Goal: Task Accomplishment & Management: Manage account settings

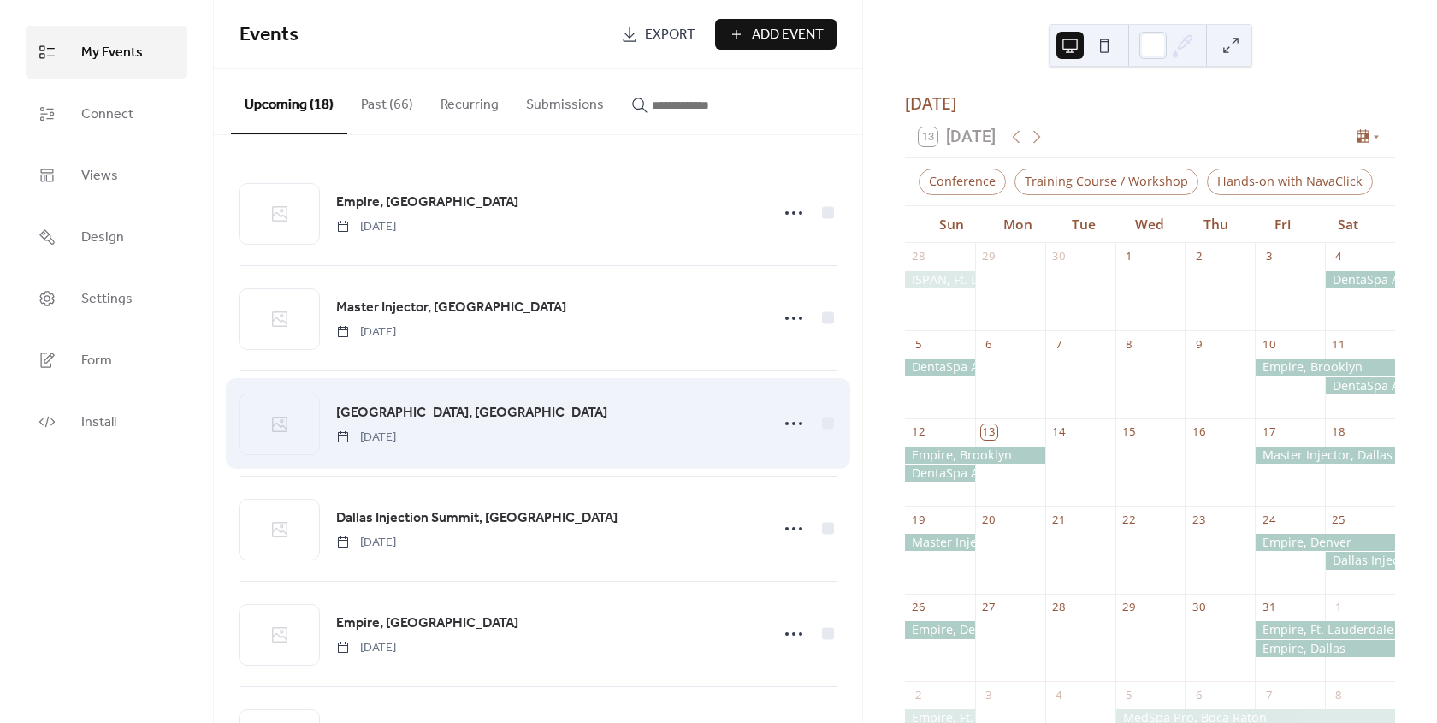
scroll to position [170, 0]
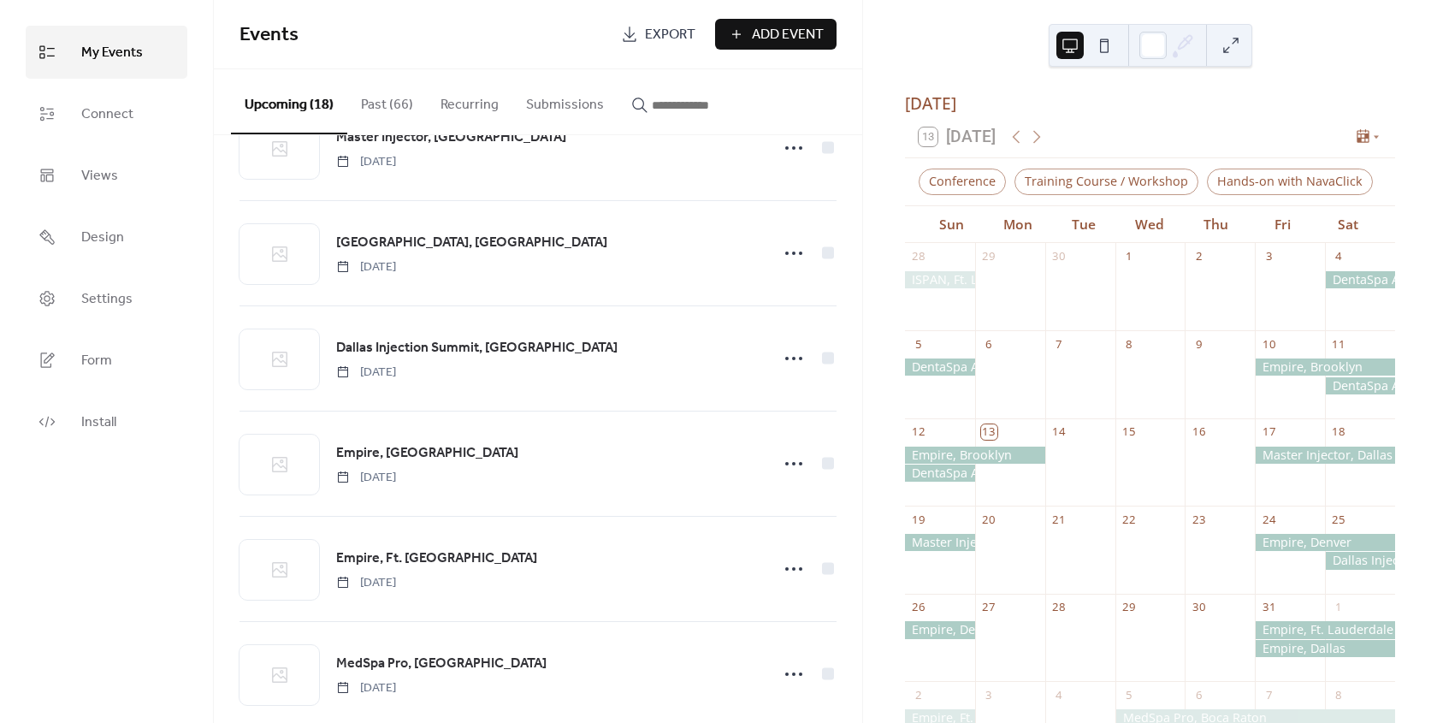
click at [1277, 638] on div at bounding box center [1325, 629] width 140 height 17
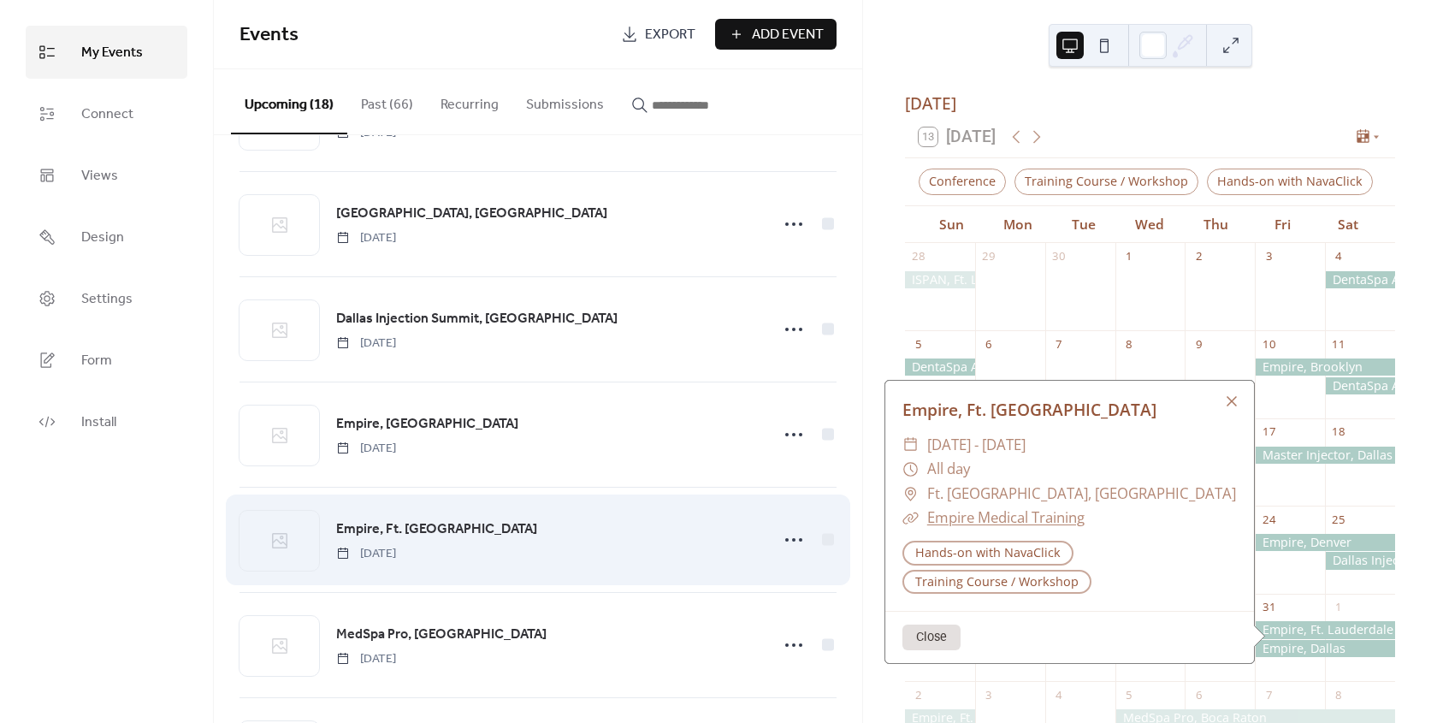
scroll to position [257, 0]
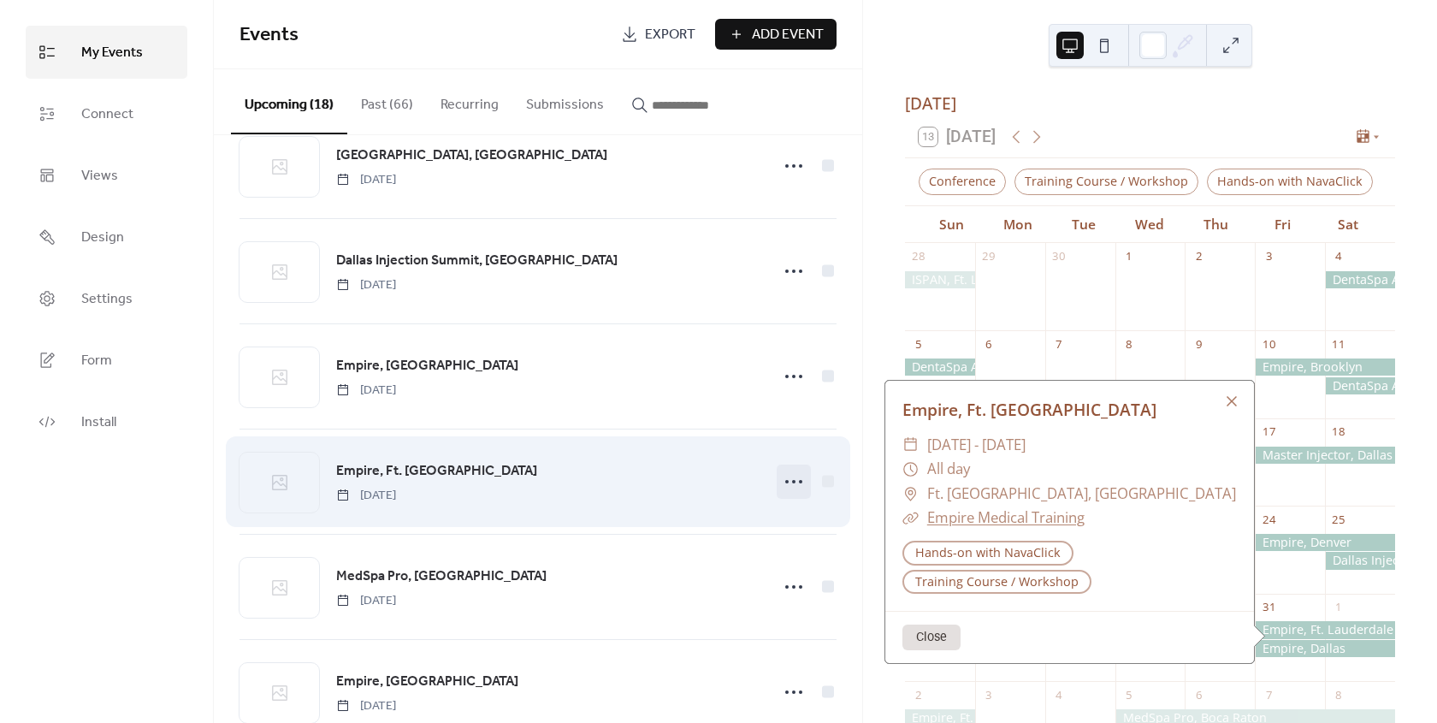
click at [780, 481] on icon at bounding box center [793, 481] width 27 height 27
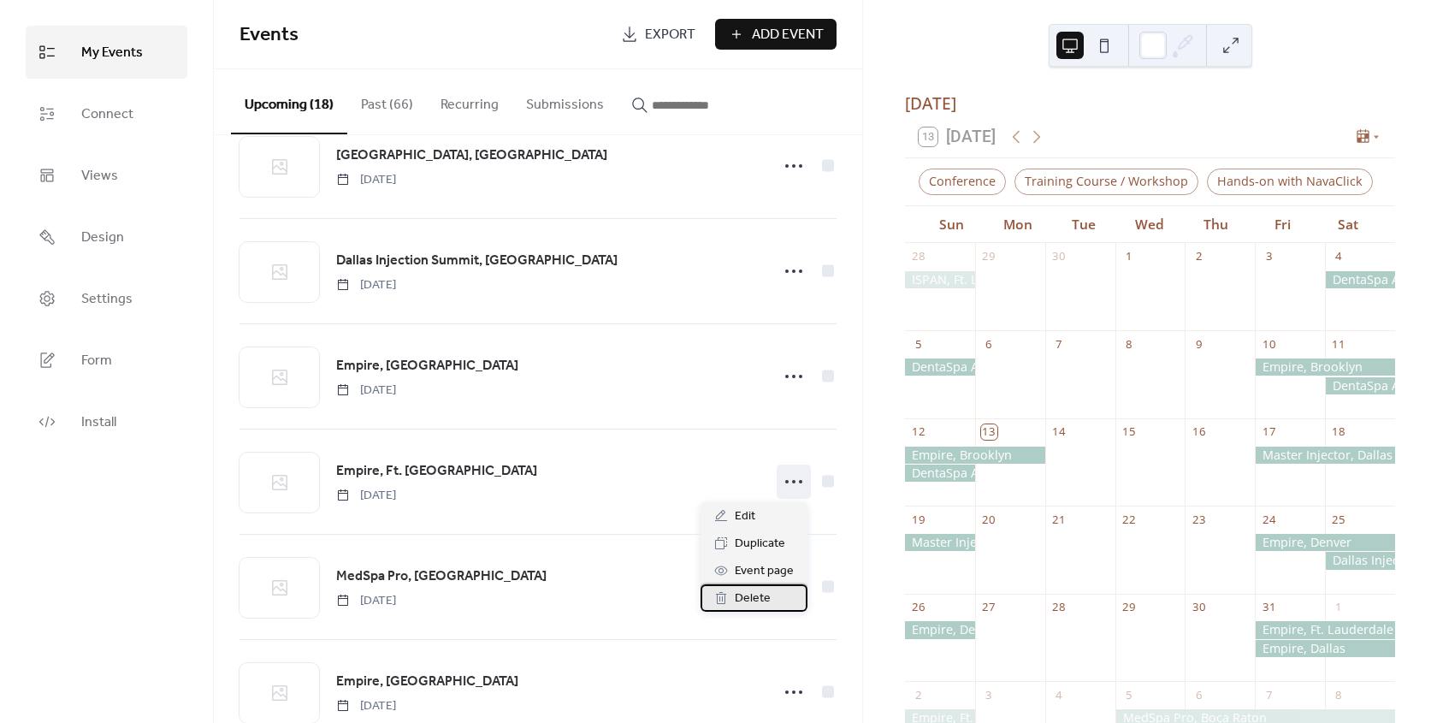
click at [766, 594] on span "Delete" at bounding box center [753, 598] width 36 height 21
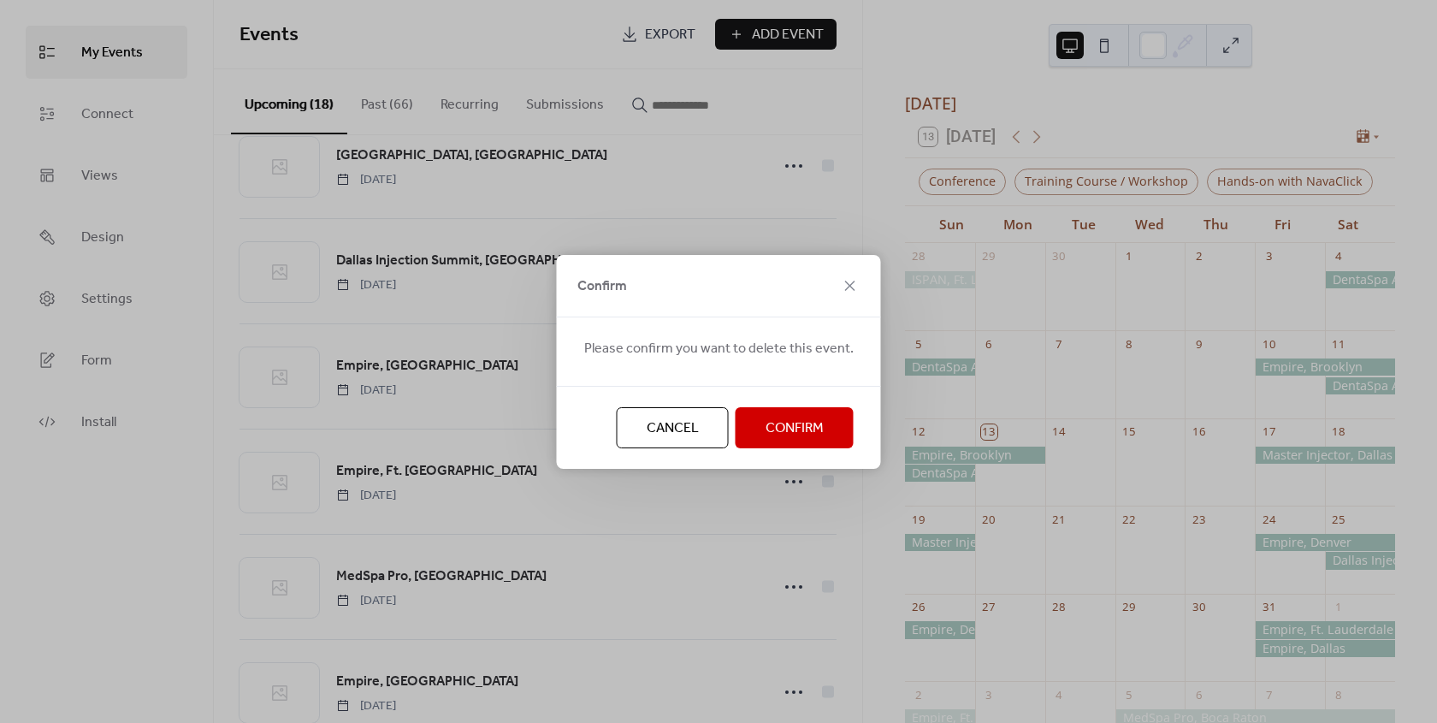
click at [795, 422] on span "Confirm" at bounding box center [794, 428] width 58 height 21
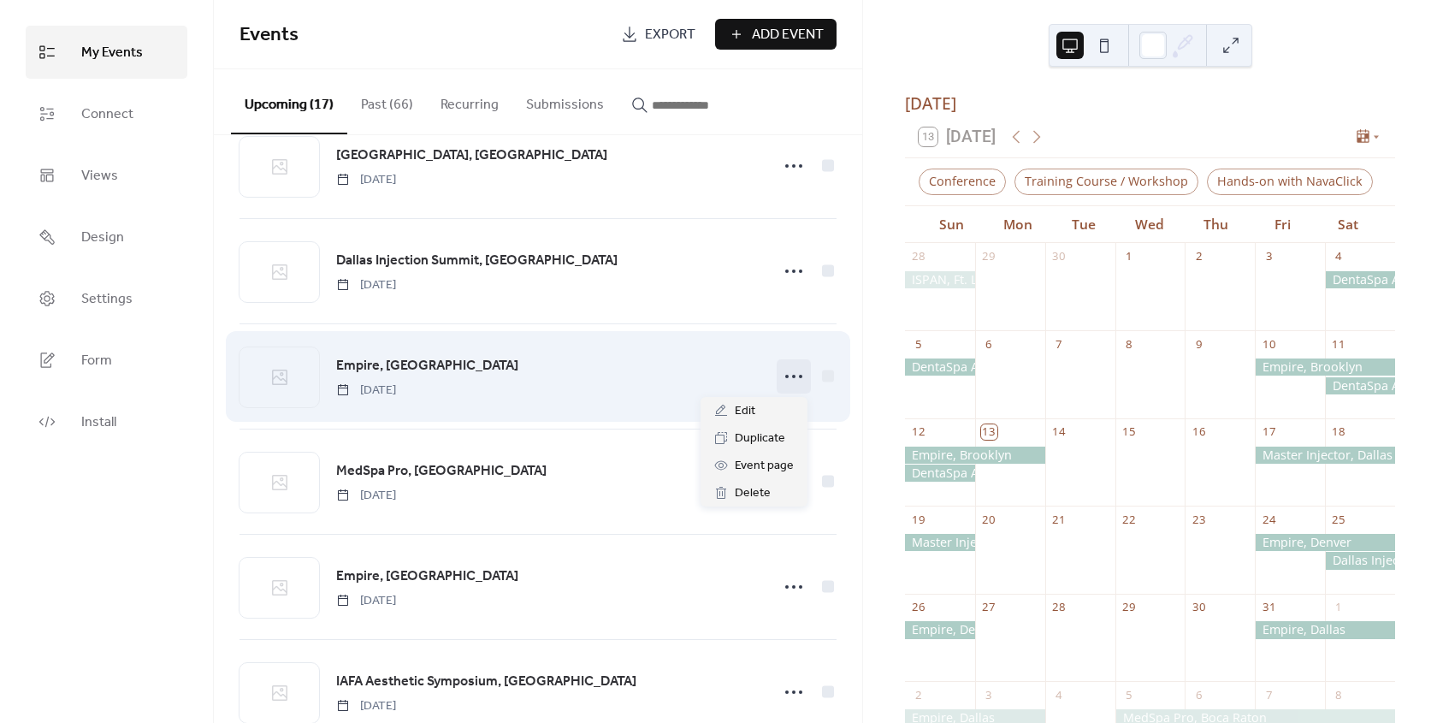
click at [795, 370] on icon at bounding box center [793, 376] width 27 height 27
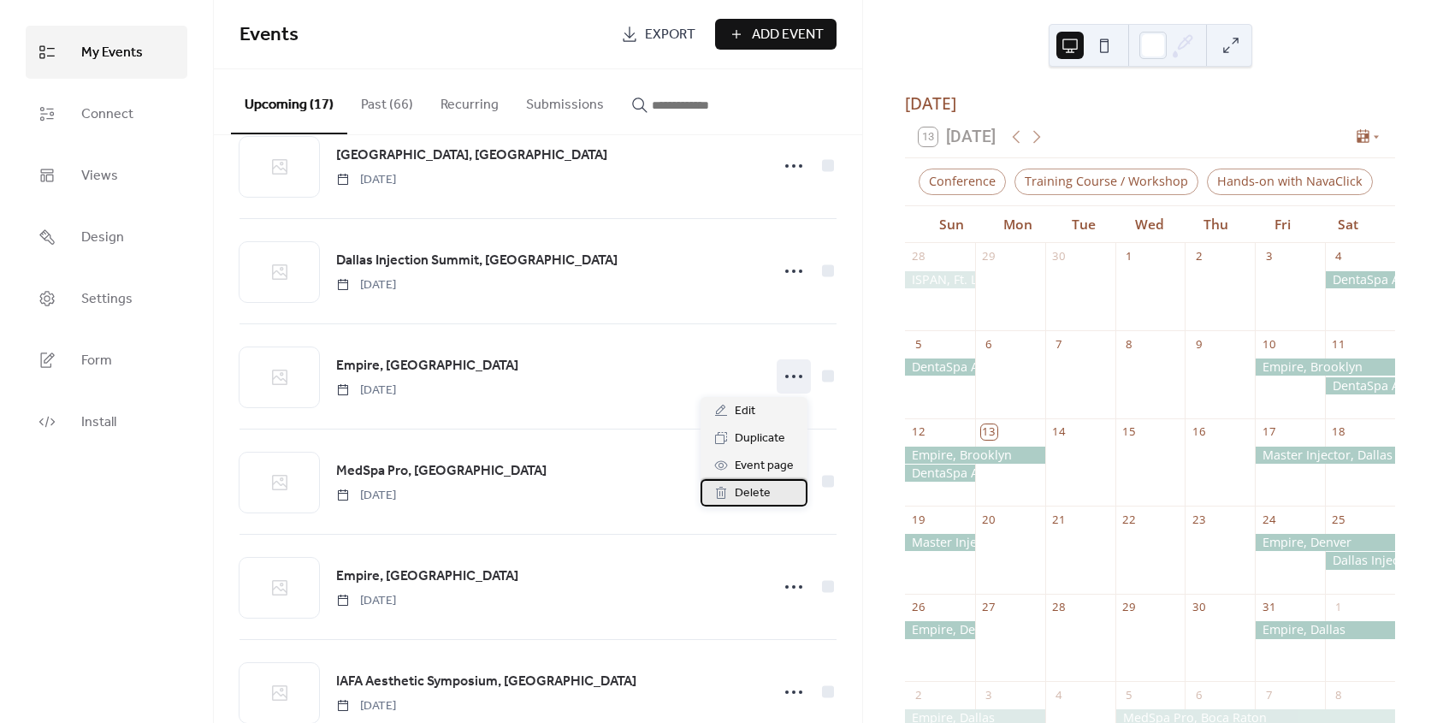
click at [755, 487] on span "Delete" at bounding box center [753, 493] width 36 height 21
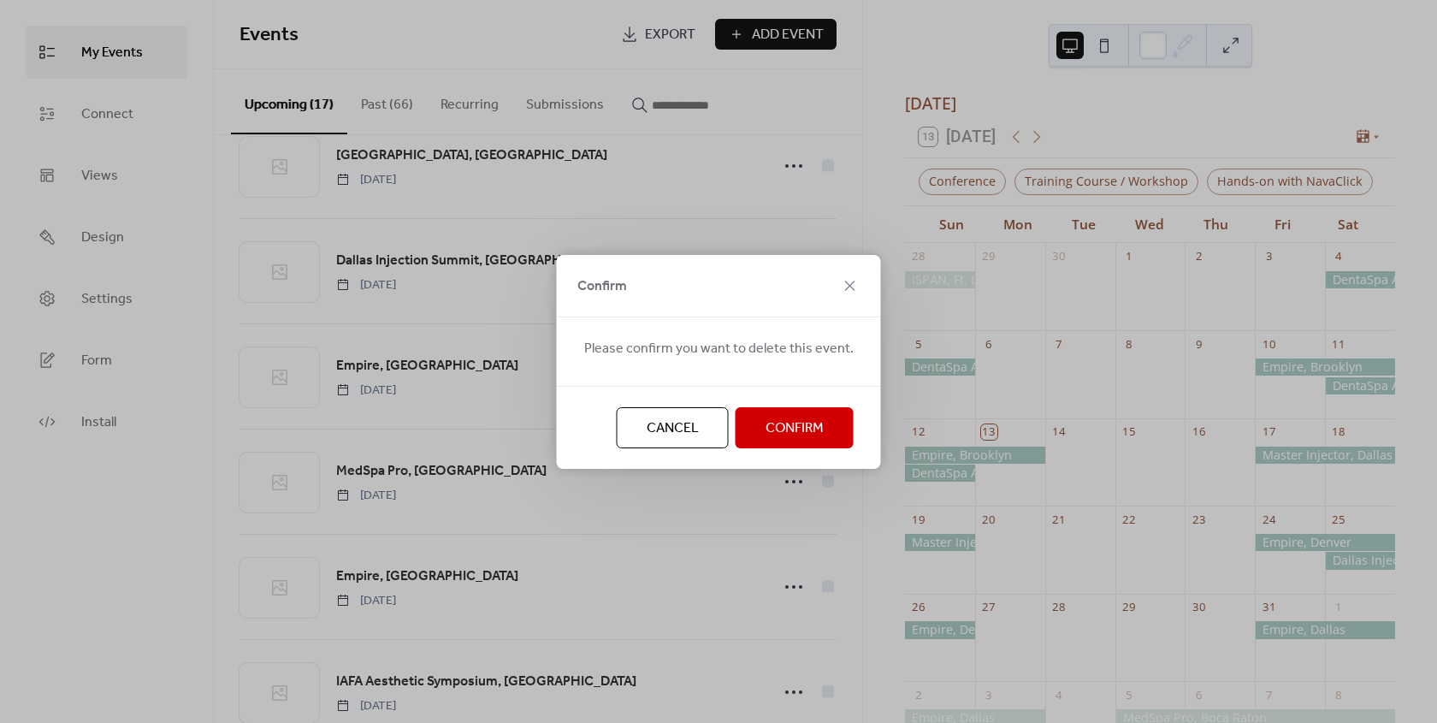
click at [775, 422] on span "Confirm" at bounding box center [794, 428] width 58 height 21
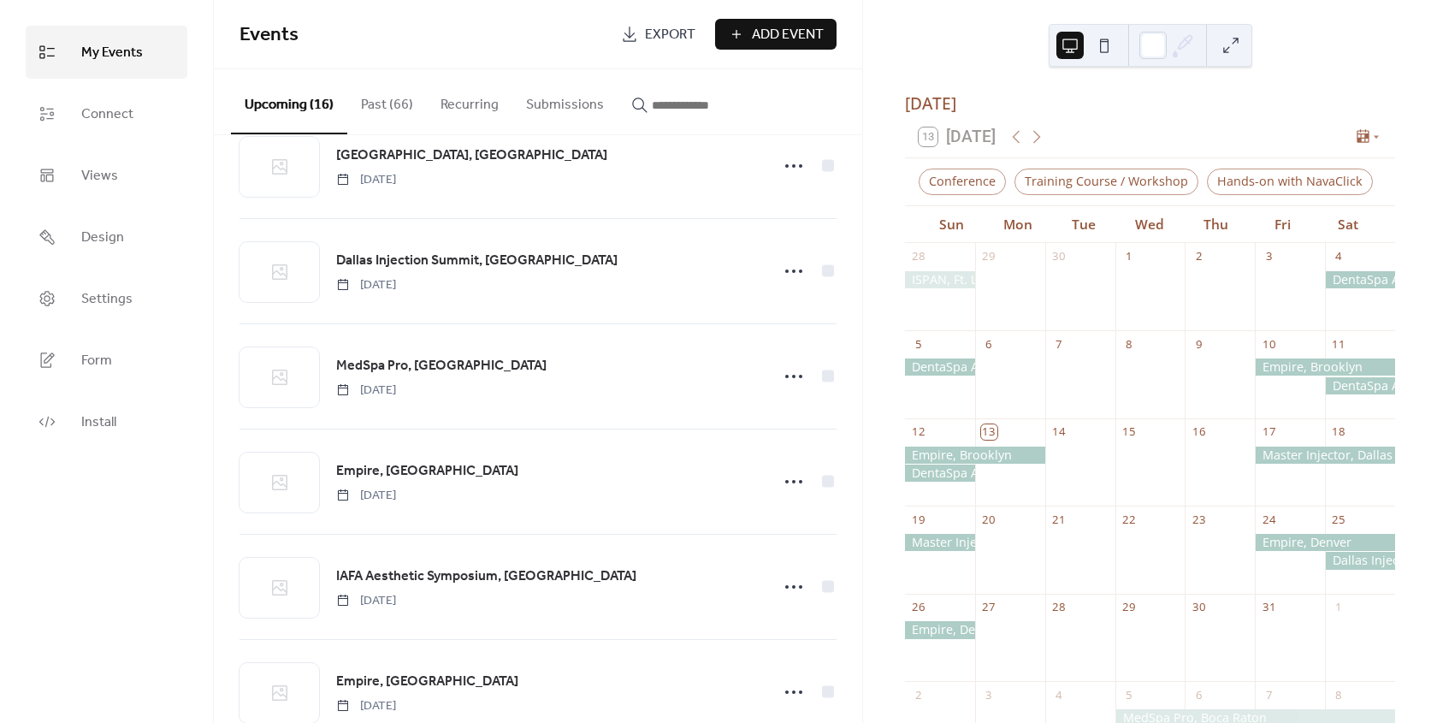
click at [965, 655] on div at bounding box center [940, 647] width 70 height 52
click at [962, 633] on div at bounding box center [940, 629] width 70 height 17
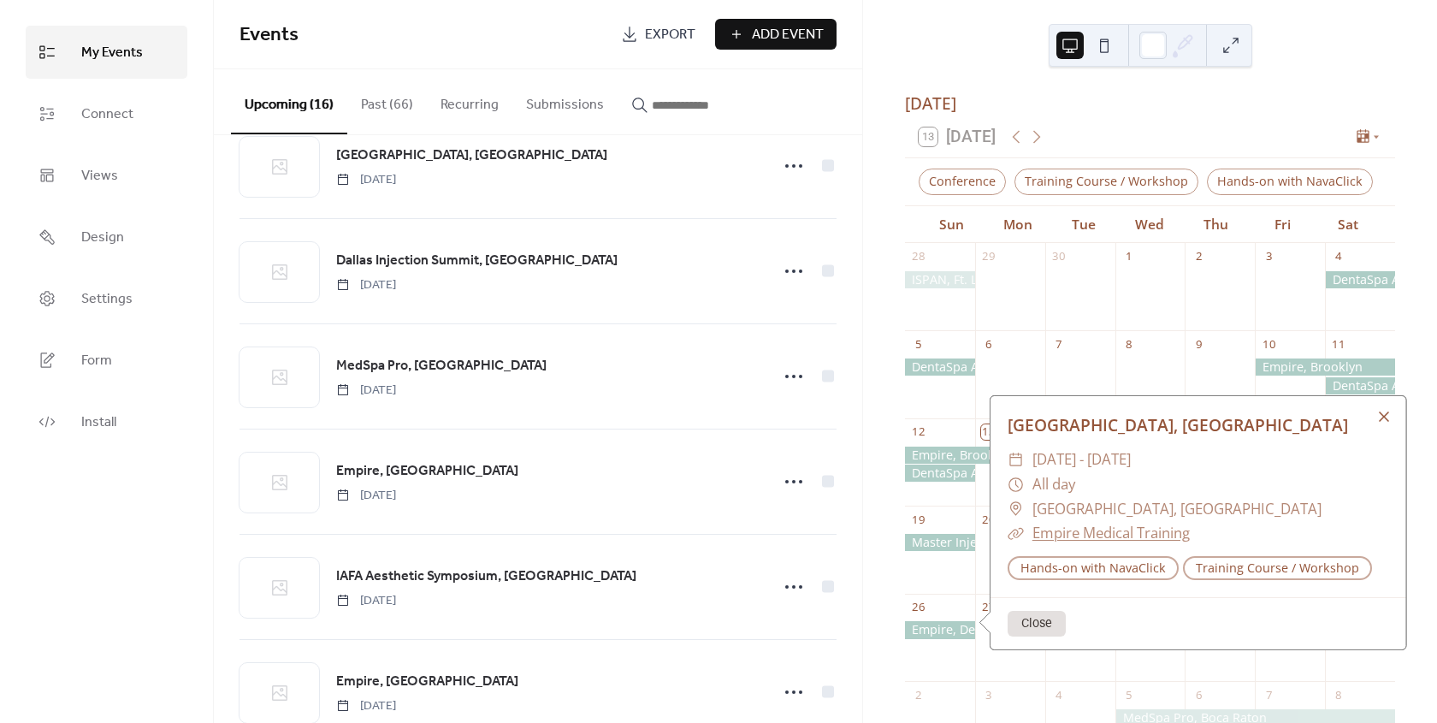
click at [1385, 421] on div at bounding box center [1384, 417] width 24 height 24
